Goal: Transaction & Acquisition: Purchase product/service

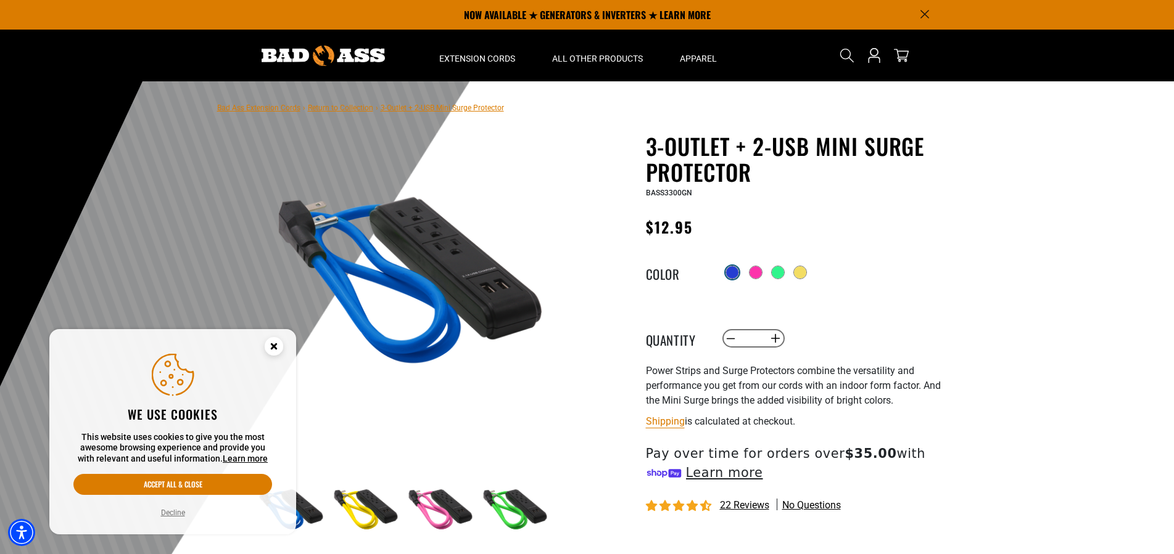
click at [732, 273] on div at bounding box center [732, 272] width 12 height 12
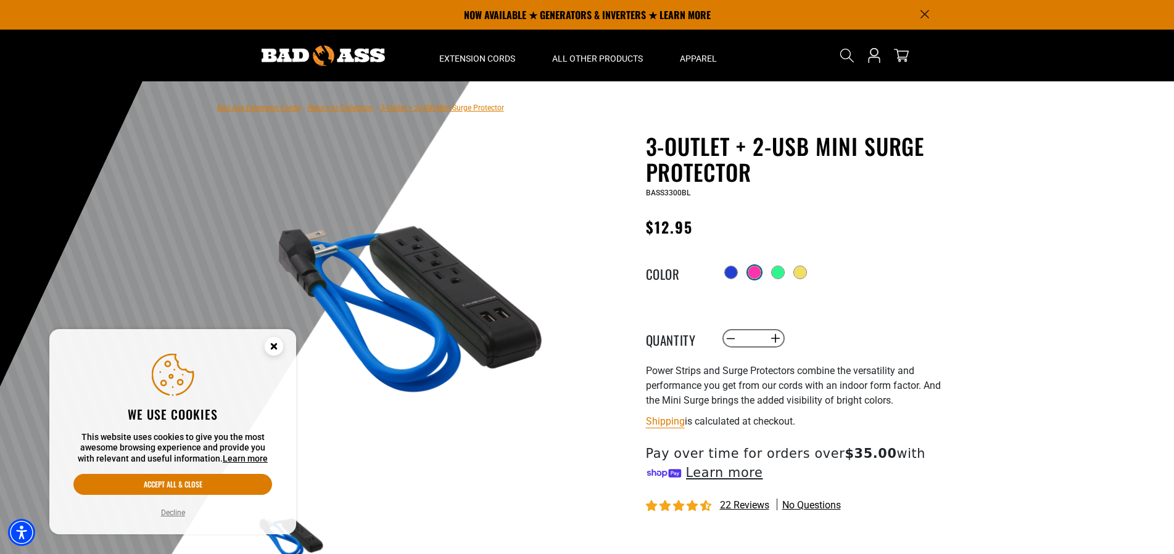
click at [757, 274] on div at bounding box center [754, 272] width 12 height 12
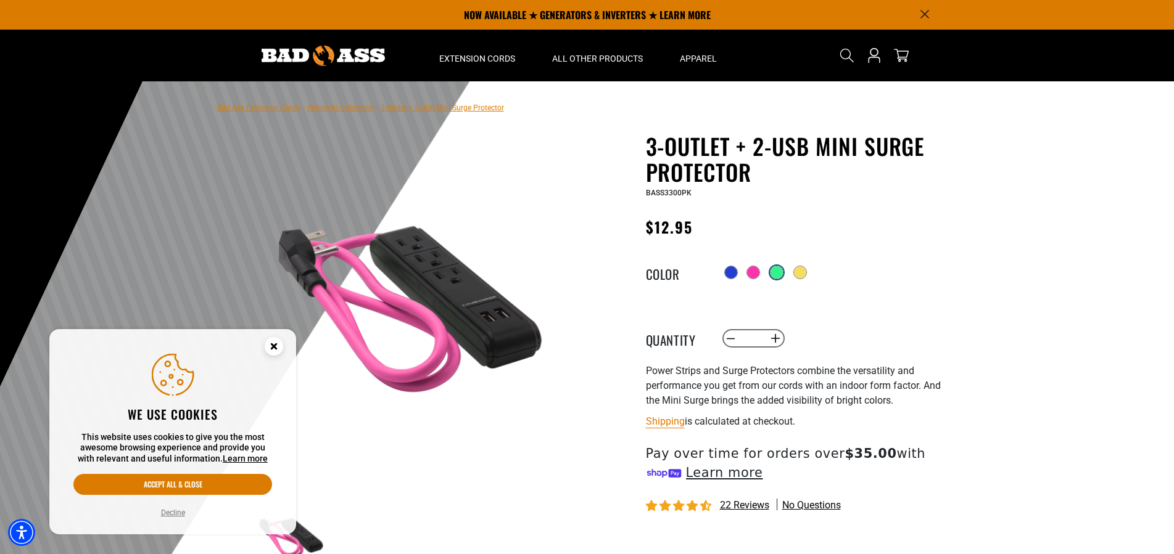
click at [784, 274] on label "Radio button" at bounding box center [776, 273] width 16 height 16
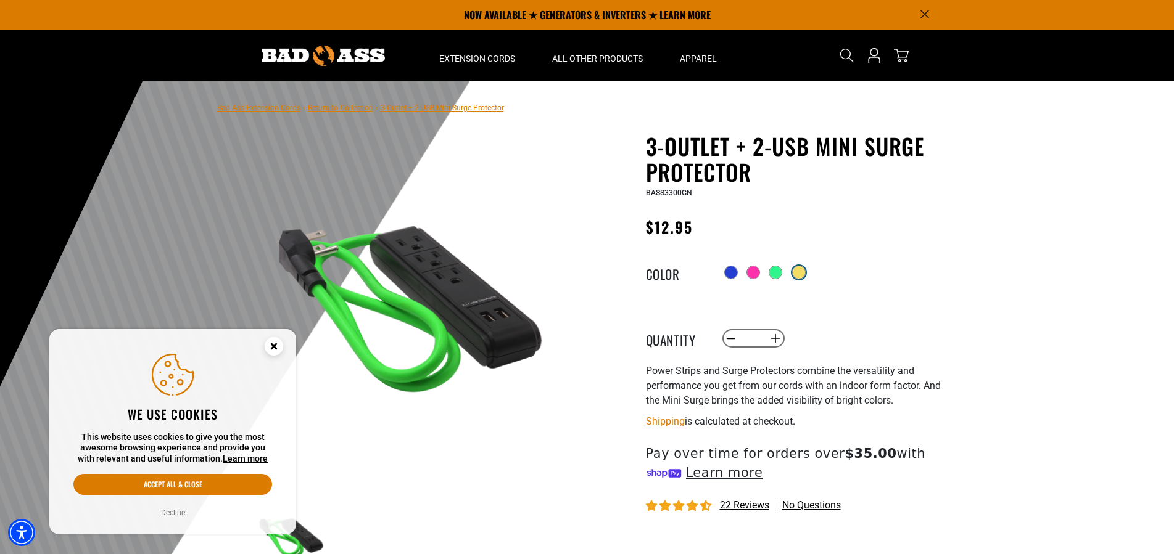
click at [800, 273] on div at bounding box center [798, 272] width 12 height 12
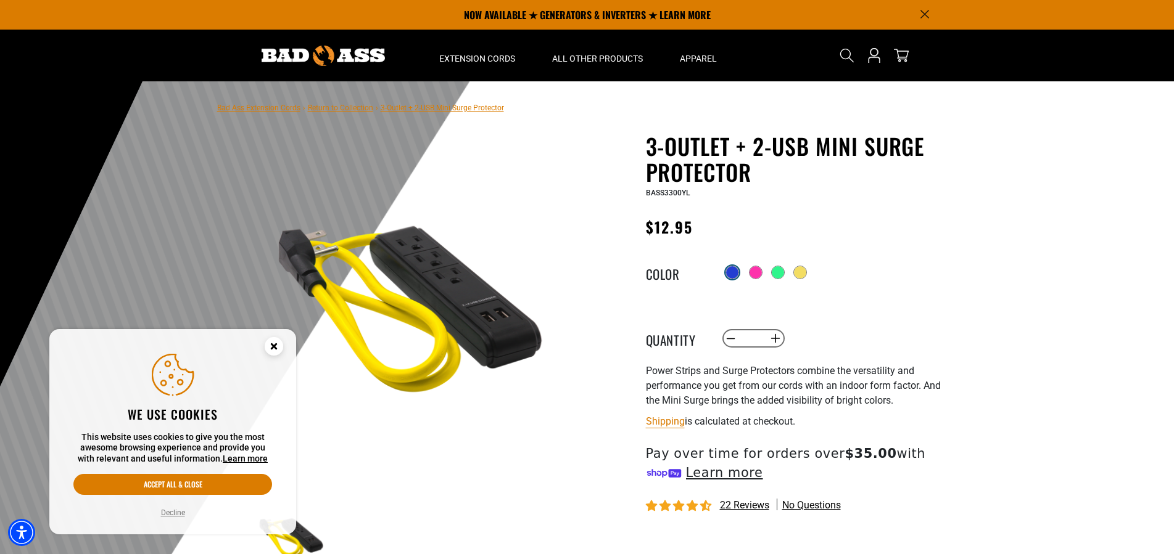
click at [730, 275] on div at bounding box center [732, 272] width 12 height 12
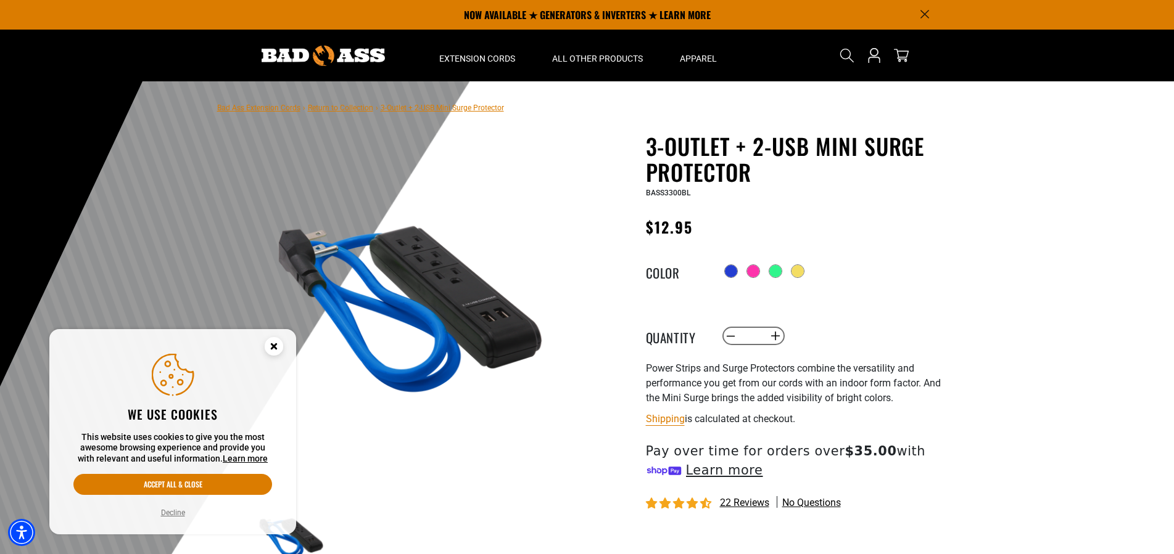
click at [274, 346] on icon "Close this option" at bounding box center [273, 346] width 4 height 4
